Goal: Information Seeking & Learning: Learn about a topic

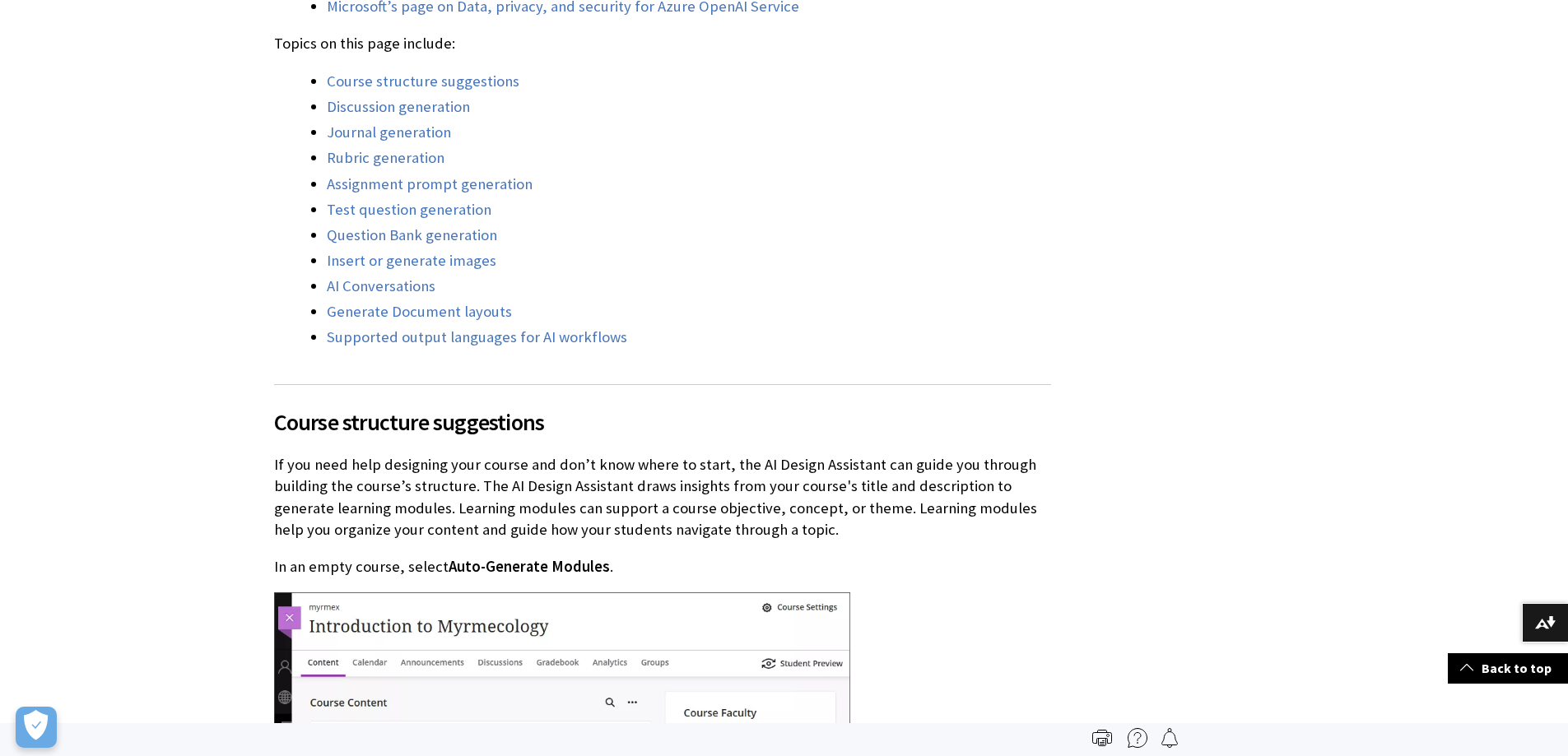
scroll to position [1316, 0]
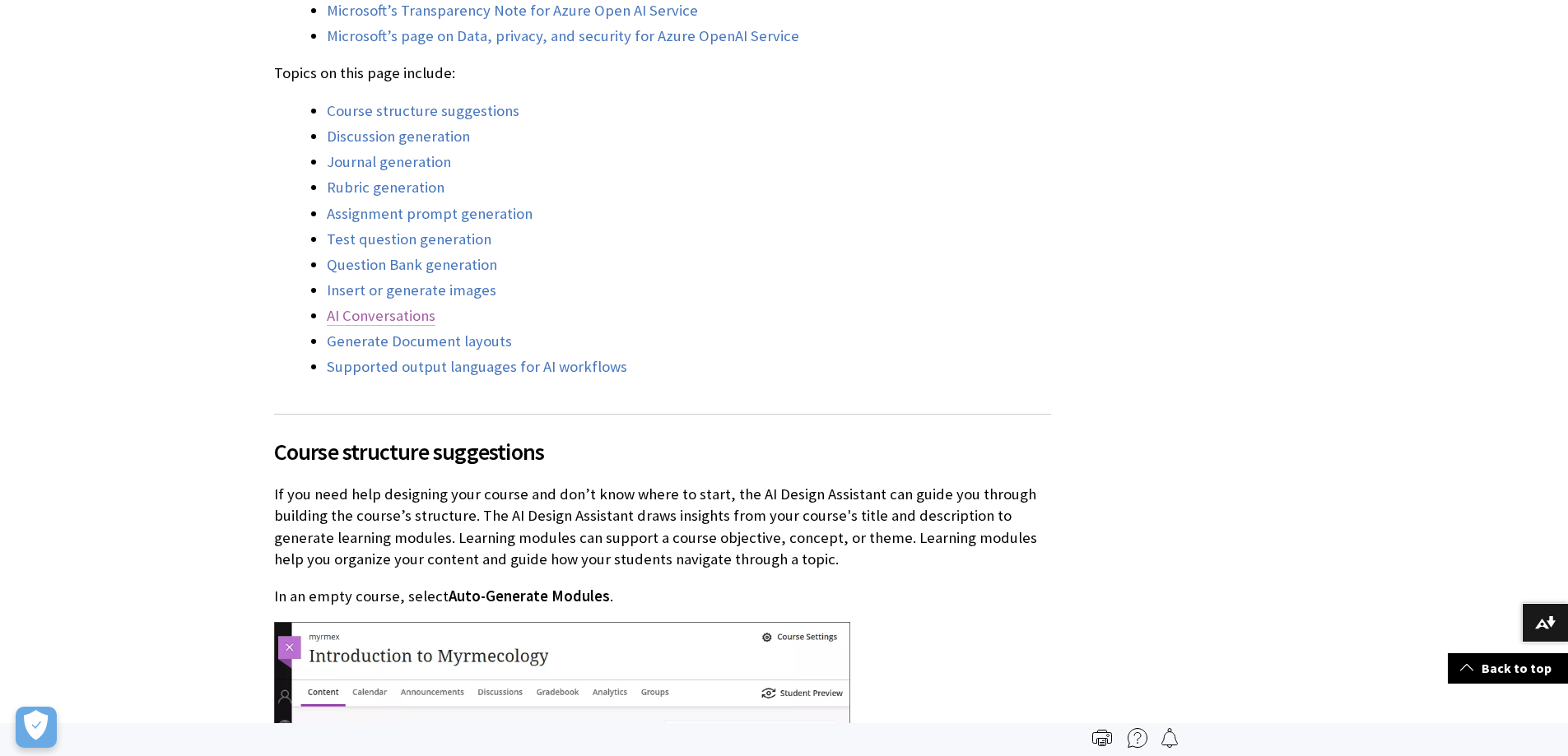
click at [382, 307] on link "AI Conversations" at bounding box center [381, 315] width 108 height 20
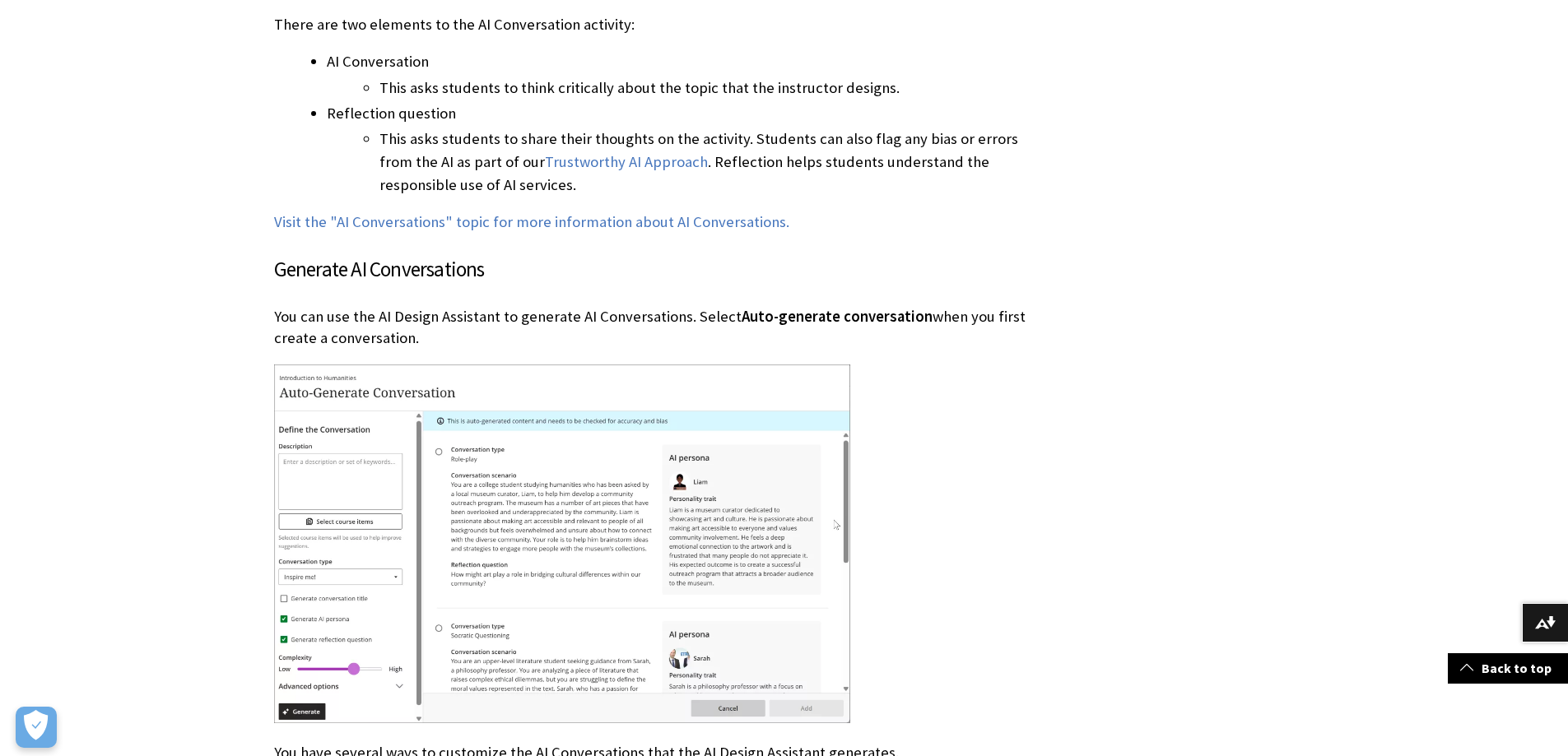
scroll to position [18001, 0]
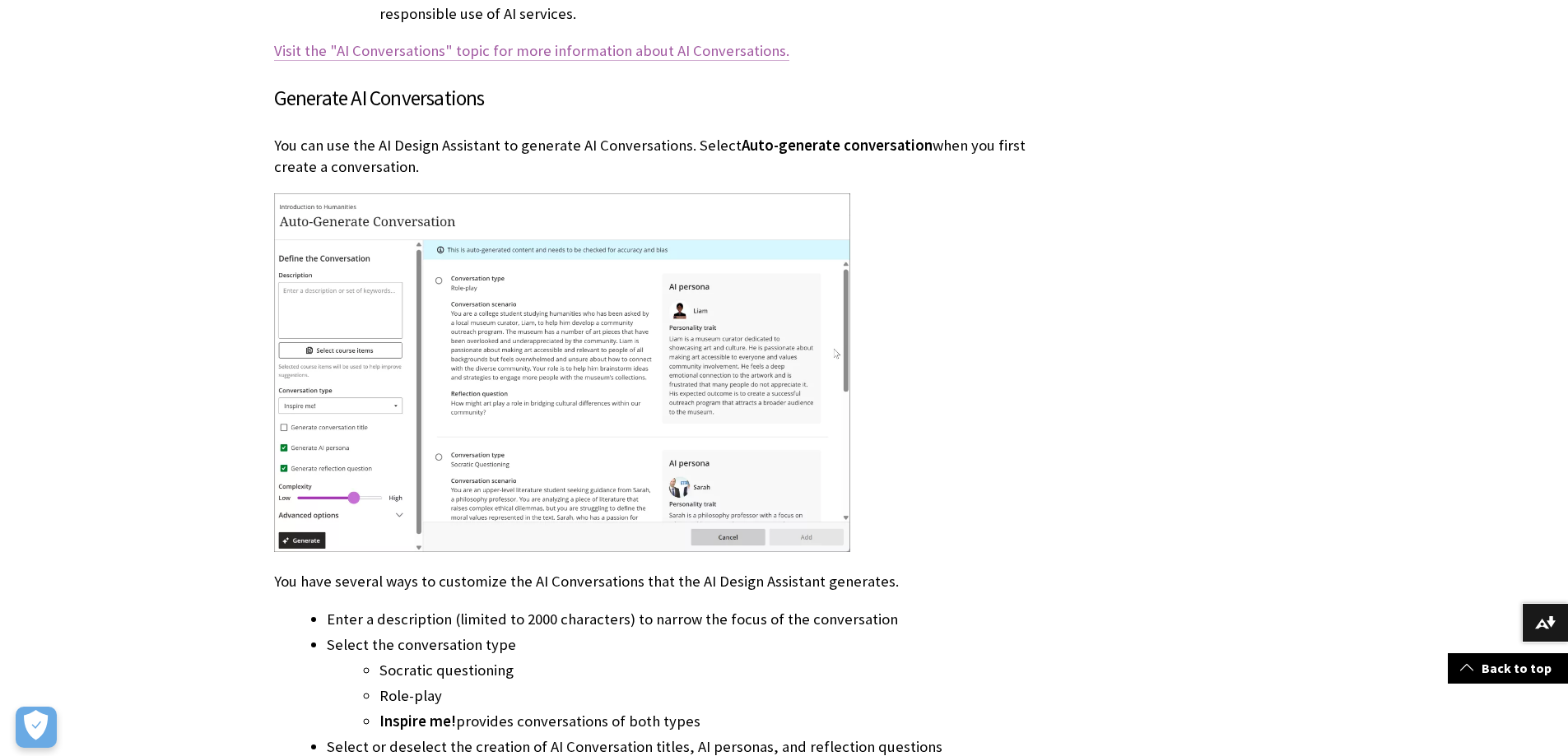
click at [414, 51] on link "Visit the "AI Conversations" topic for more information about AI Conversations." at bounding box center [531, 51] width 515 height 20
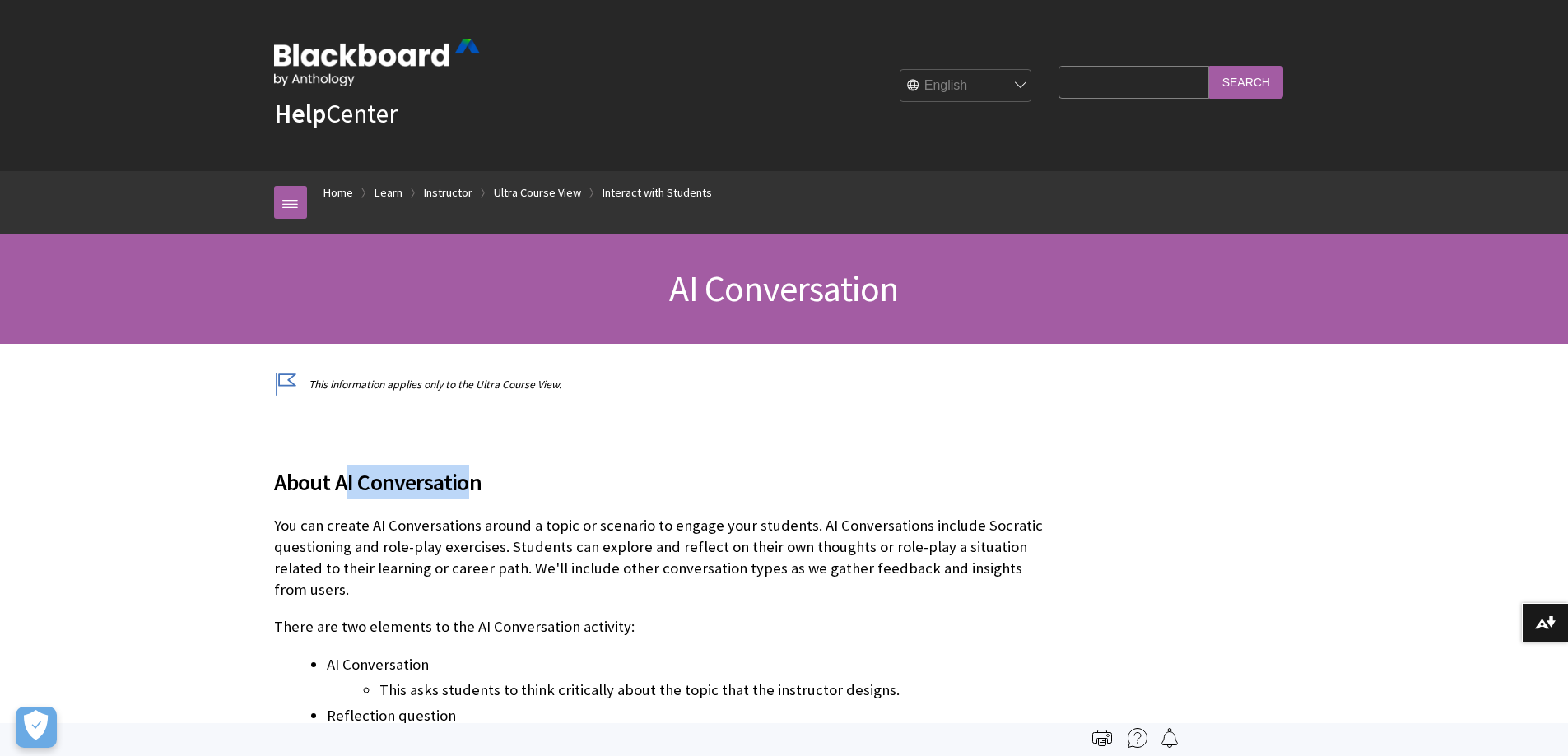
drag, startPoint x: 342, startPoint y: 481, endPoint x: 456, endPoint y: 481, distance: 114.0
click at [473, 484] on span "About AI Conversation" at bounding box center [663, 482] width 777 height 34
click at [376, 482] on span "About AI Conversation" at bounding box center [663, 482] width 777 height 34
drag, startPoint x: 369, startPoint y: 517, endPoint x: 469, endPoint y: 528, distance: 100.6
click at [469, 528] on p "You can create AI Conversations around a topic or scenario to engage your stude…" at bounding box center [663, 558] width 777 height 87
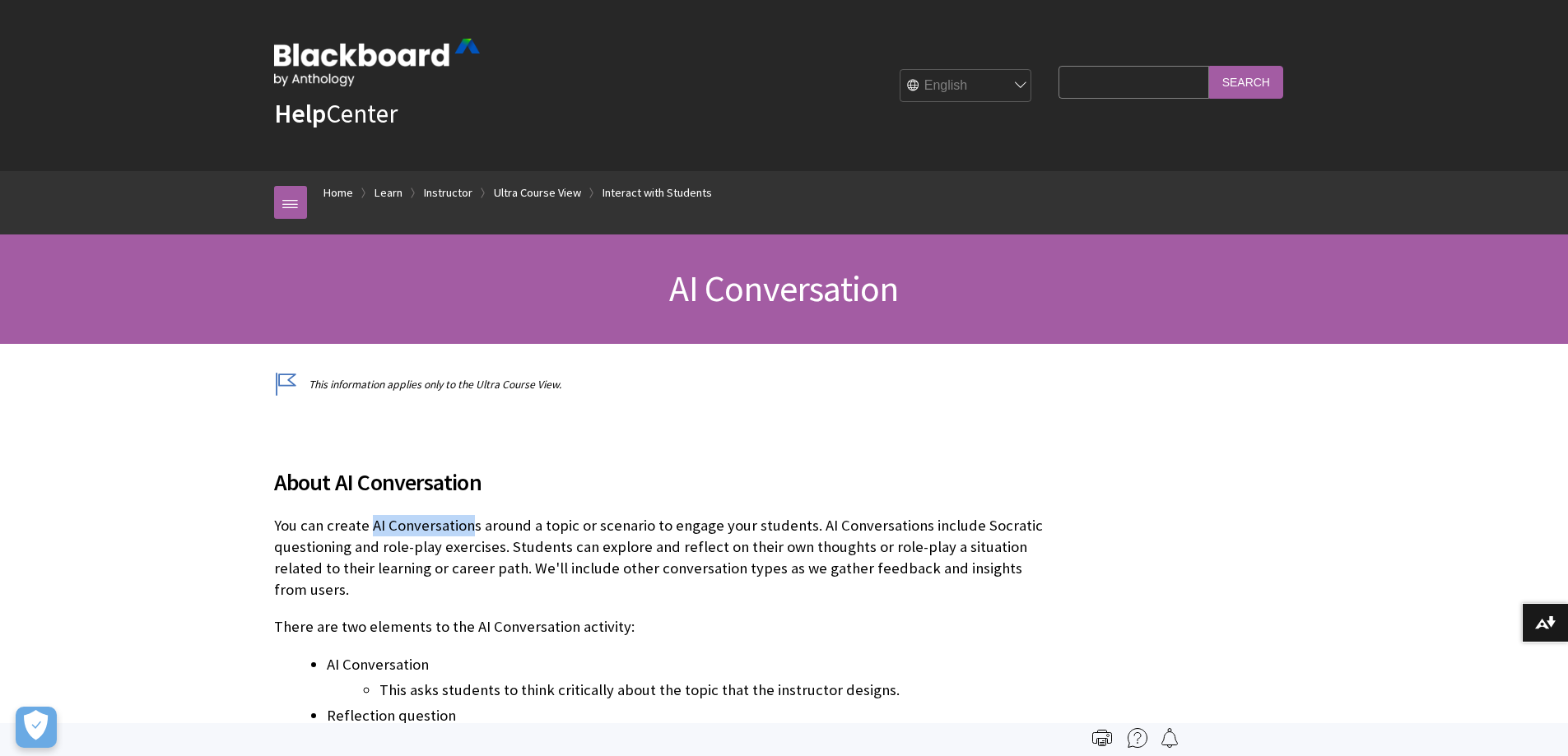
copy p "AI Conversation"
